Goal: Information Seeking & Learning: Learn about a topic

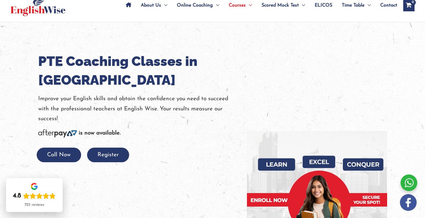
scroll to position [27, 0]
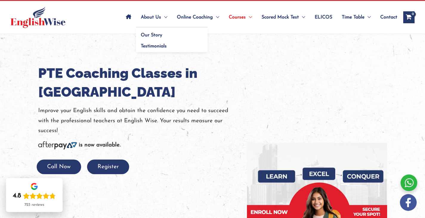
click at [155, 17] on span "About Us" at bounding box center [151, 17] width 20 height 21
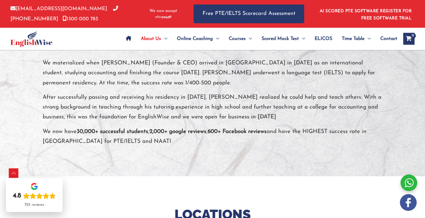
scroll to position [125, 0]
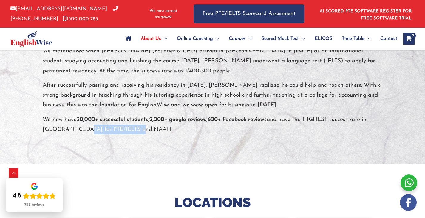
drag, startPoint x: 133, startPoint y: 128, endPoint x: 76, endPoint y: 129, distance: 57.5
click at [76, 129] on p "We now have 30,000+ successful students , 2,000+ google reviews , 600+ Facebook…" at bounding box center [213, 125] width 340 height 20
click at [91, 129] on p "We now have 30,000+ successful students , 2,000+ google reviews , 600+ Facebook…" at bounding box center [213, 125] width 340 height 20
drag, startPoint x: 76, startPoint y: 129, endPoint x: 135, endPoint y: 130, distance: 58.4
click at [135, 130] on p "We now have 30,000+ successful students , 2,000+ google reviews , 600+ Facebook…" at bounding box center [213, 125] width 340 height 20
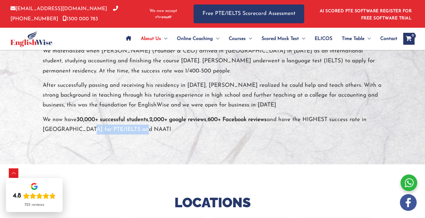
click at [122, 132] on p "We now have 30,000+ successful students , 2,000+ google reviews , 600+ Facebook…" at bounding box center [213, 125] width 340 height 20
drag, startPoint x: 136, startPoint y: 129, endPoint x: 77, endPoint y: 128, distance: 58.7
click at [77, 128] on p "We now have 30,000+ successful students , 2,000+ google reviews , 600+ Facebook…" at bounding box center [213, 125] width 340 height 20
copy p "PTE/IELTS and NAATI"
